Goal: Find specific page/section: Find specific page/section

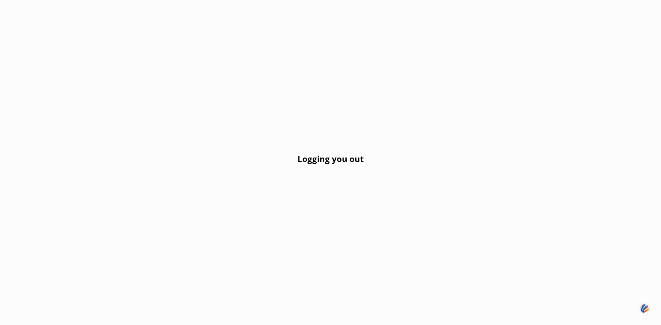
click at [355, 226] on div "Logging you out" at bounding box center [330, 162] width 661 height 325
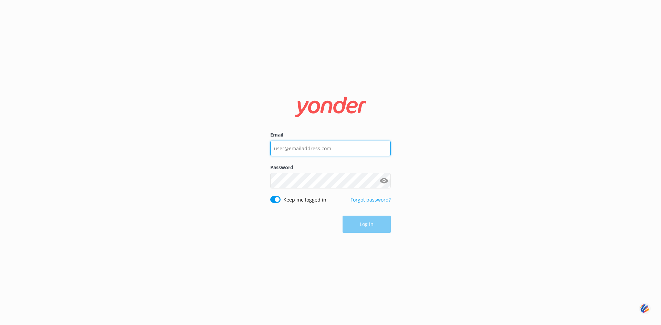
type input "[PERSON_NAME][EMAIL_ADDRESS][DOMAIN_NAME]"
click at [364, 225] on button "Log in" at bounding box center [366, 224] width 48 height 17
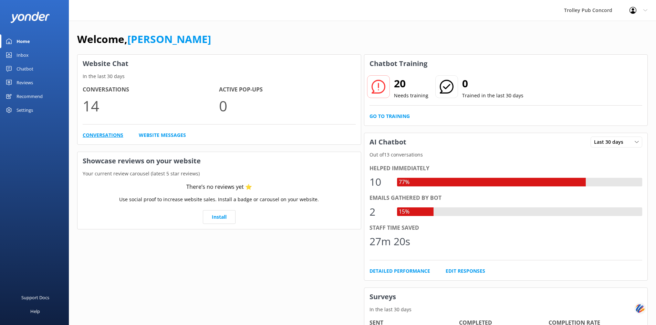
click at [98, 136] on link "Conversations" at bounding box center [103, 135] width 41 height 8
